Goal: Task Accomplishment & Management: Complete application form

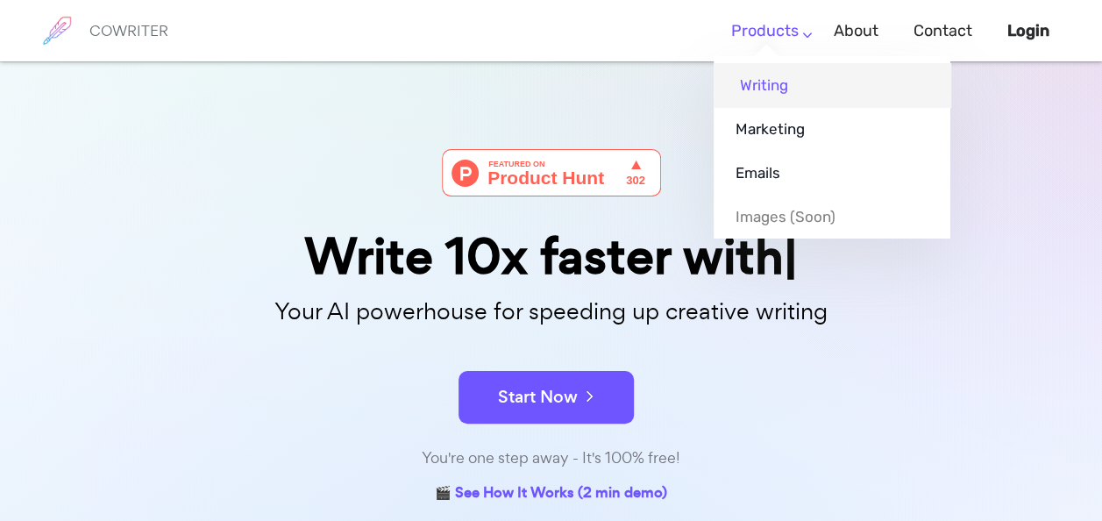
click at [759, 84] on link "Writing" at bounding box center [832, 85] width 237 height 44
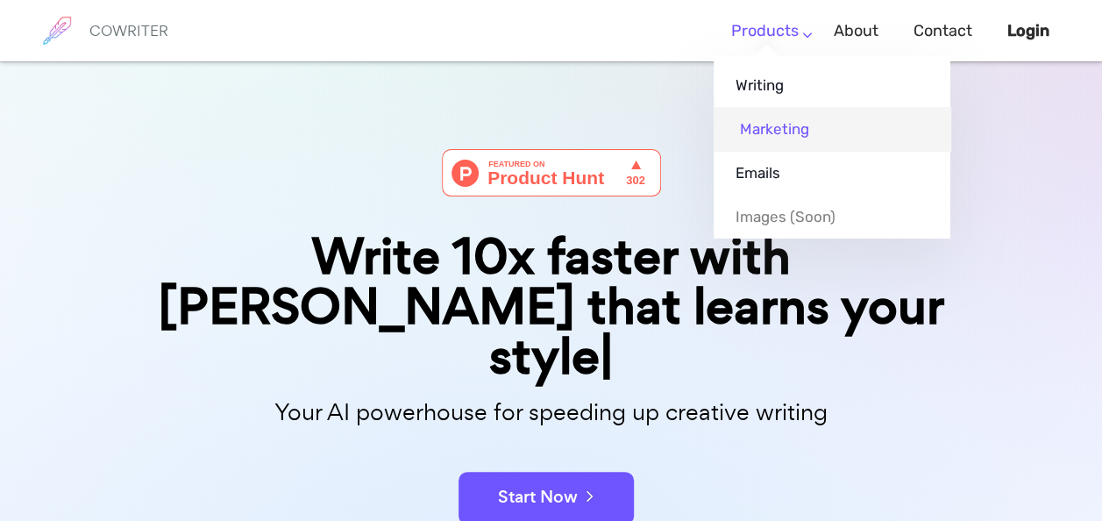
click at [767, 125] on link "Marketing" at bounding box center [832, 129] width 237 height 44
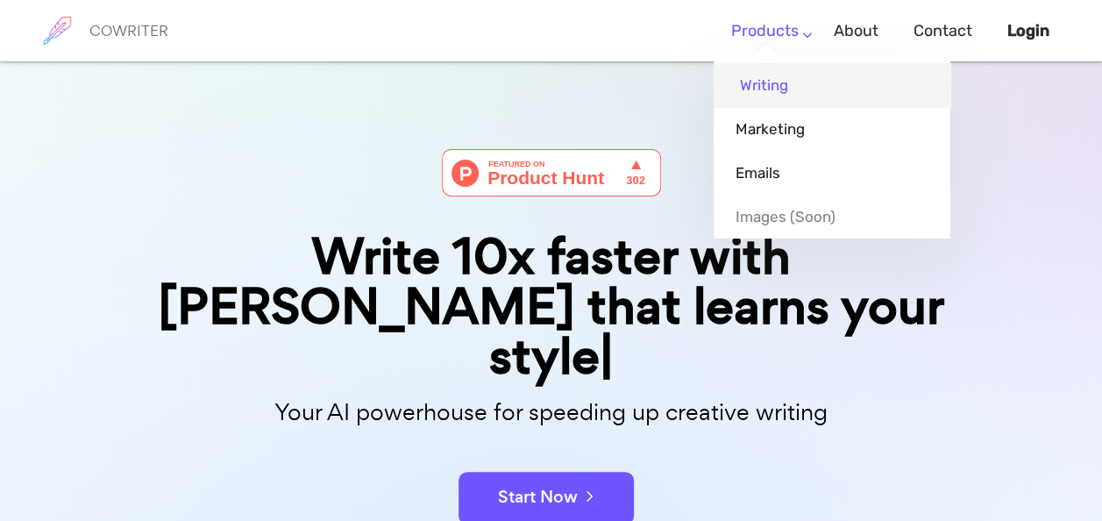
click at [770, 79] on link "Writing" at bounding box center [832, 85] width 237 height 44
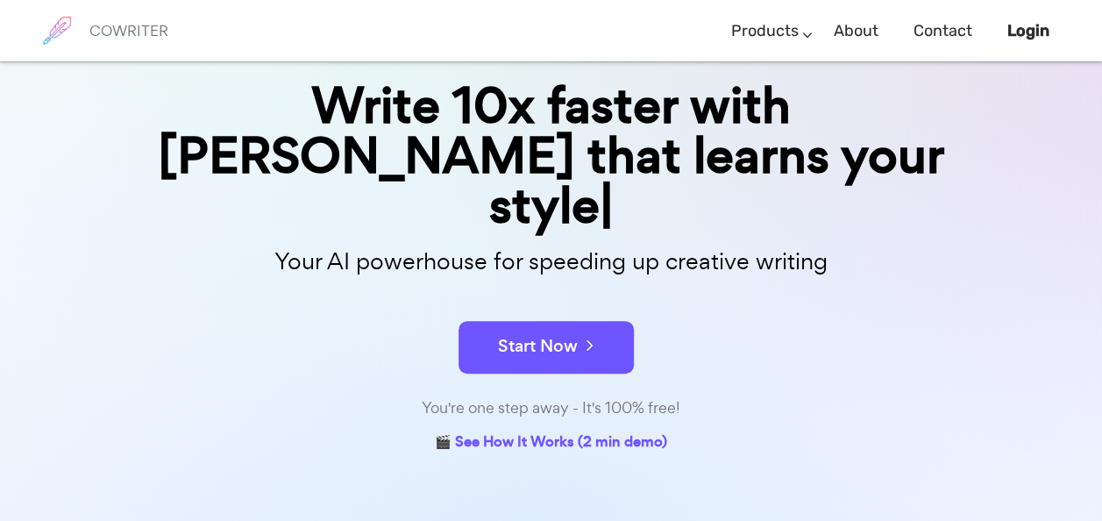
scroll to position [115, 0]
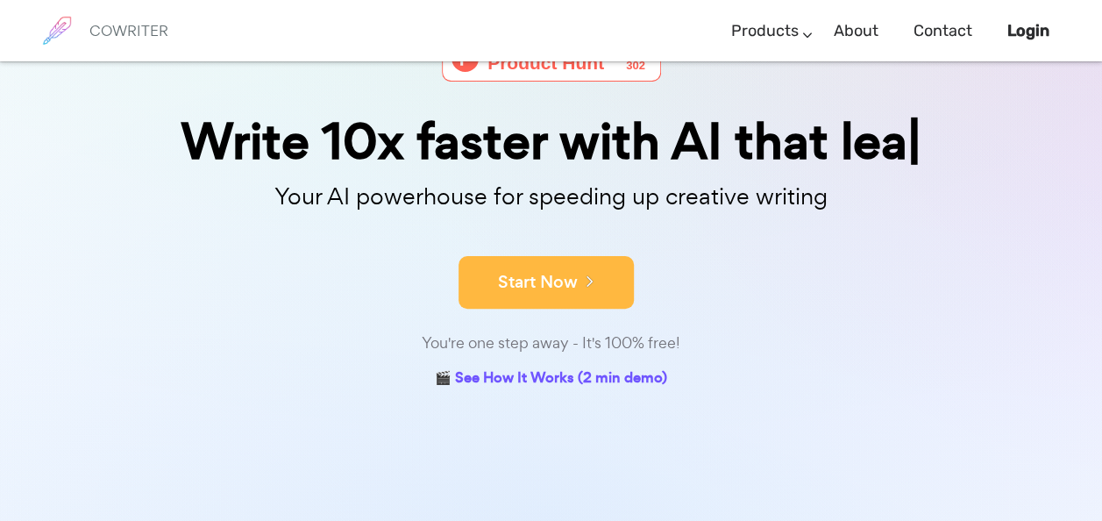
click at [559, 331] on div "You're one step away - It's 100% free!" at bounding box center [551, 343] width 877 height 25
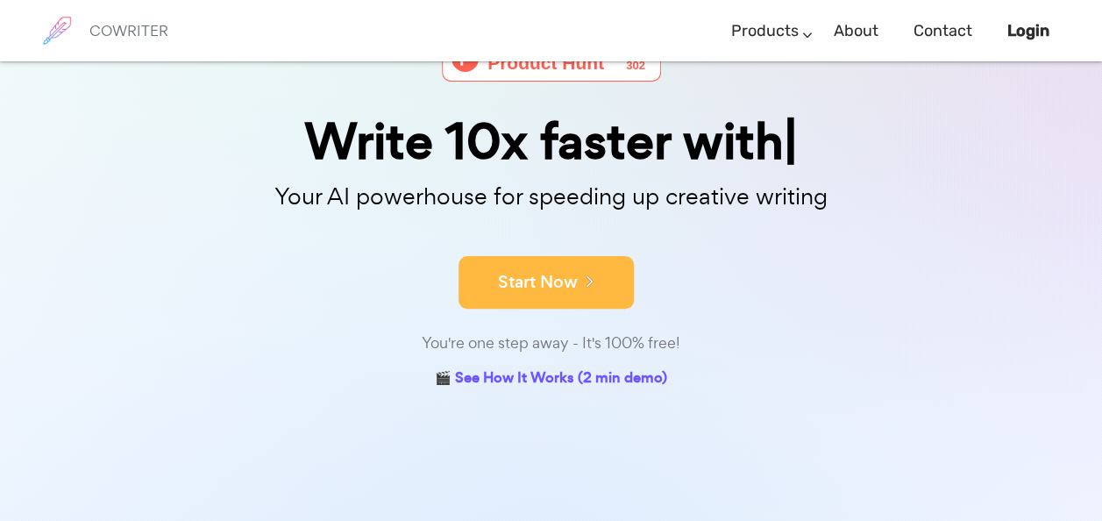
click at [554, 281] on button "Start Now" at bounding box center [546, 282] width 175 height 53
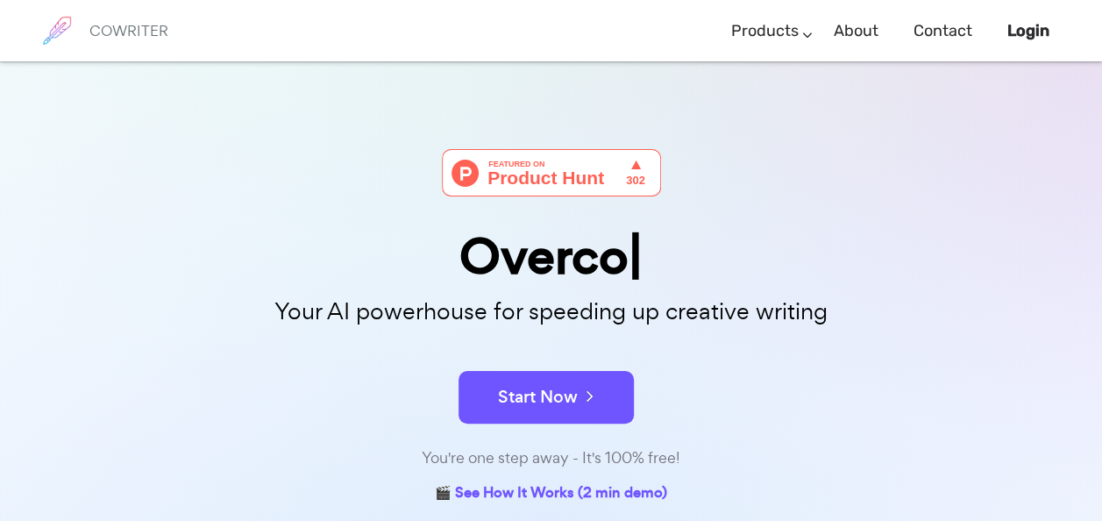
click at [114, 24] on h6 "COWRITER" at bounding box center [128, 31] width 79 height 16
